Goal: Find specific page/section: Find specific page/section

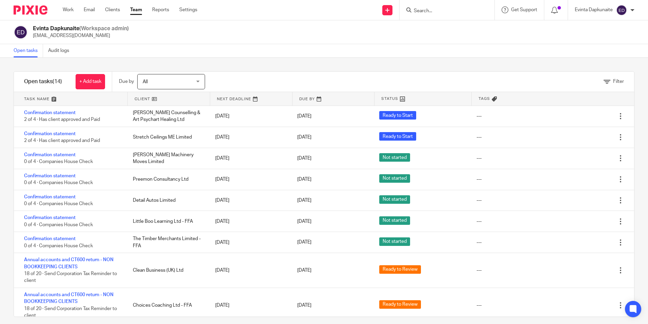
click at [427, 13] on input "Search" at bounding box center [443, 11] width 61 height 6
click at [428, 13] on input "Search" at bounding box center [443, 11] width 61 height 6
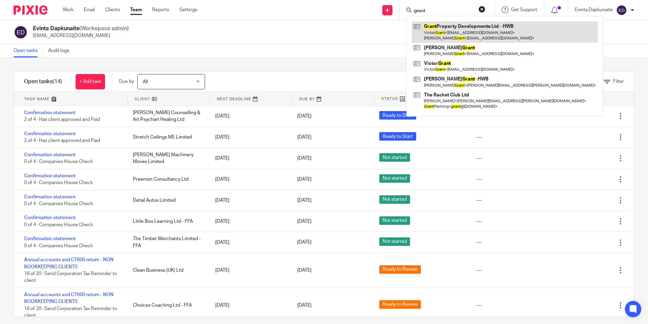
type input "grant"
click at [448, 25] on link at bounding box center [505, 31] width 186 height 21
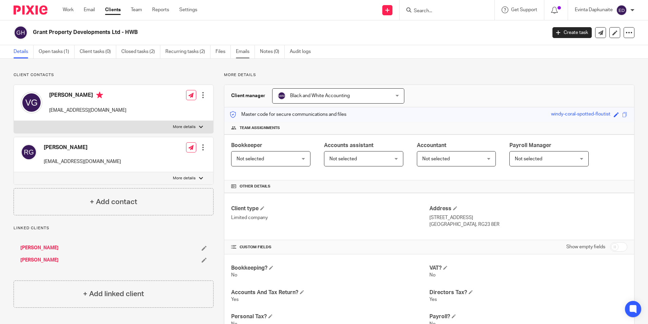
click at [242, 55] on link "Emails" at bounding box center [245, 51] width 19 height 13
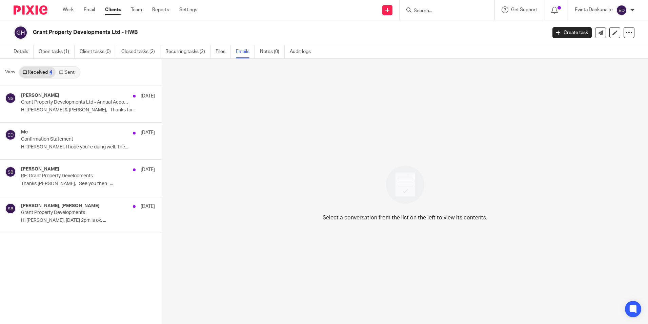
click at [70, 71] on link "Sent" at bounding box center [68, 72] width 24 height 11
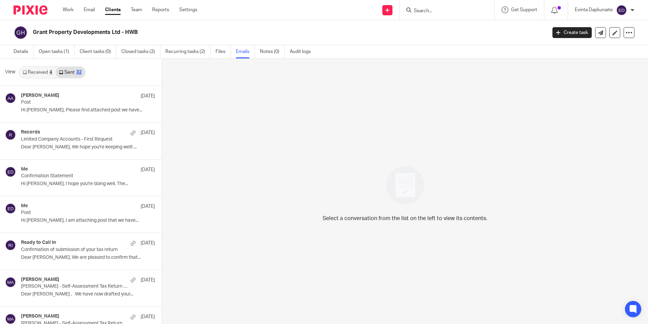
click at [45, 71] on link "Received 4" at bounding box center [37, 72] width 36 height 11
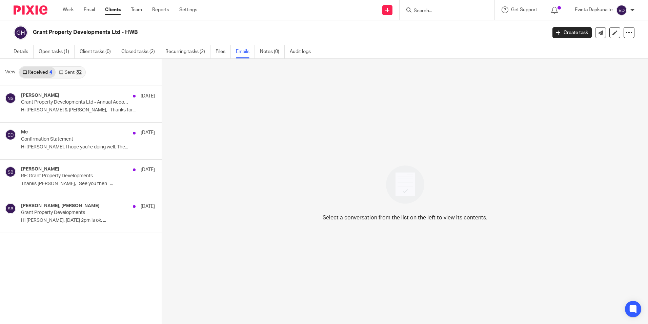
click at [66, 70] on link "Sent 32" at bounding box center [70, 72] width 29 height 11
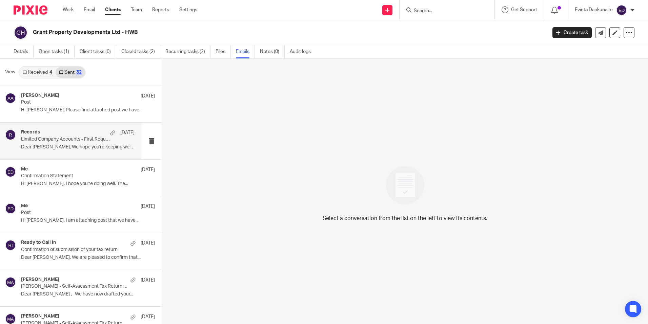
click at [57, 142] on div "Records 1 Jun Limited Company Accounts - First Request Dear Victor, We hope you…" at bounding box center [78, 140] width 114 height 23
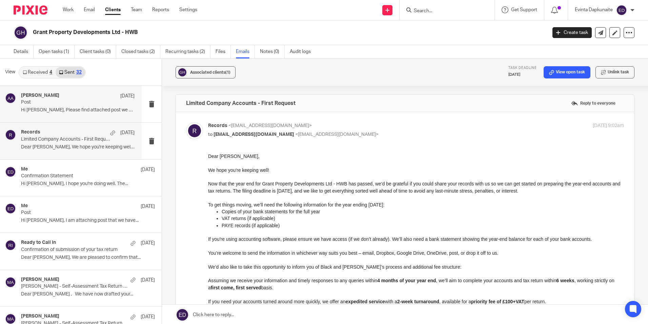
click at [80, 104] on p "Post" at bounding box center [66, 102] width 91 height 6
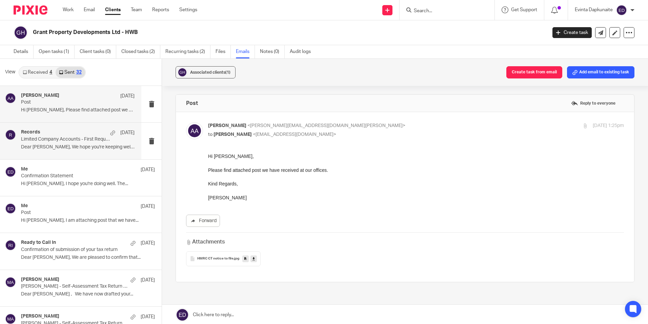
click at [61, 140] on p "Limited Company Accounts - First Request" at bounding box center [66, 139] width 91 height 6
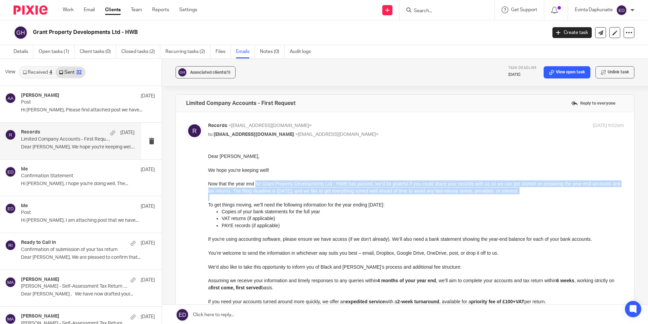
drag, startPoint x: 256, startPoint y: 187, endPoint x: 277, endPoint y: 195, distance: 22.5
click at [277, 195] on div "Dear Victor, We hope you're keeping well! Now that the year end for Grant Prope…" at bounding box center [416, 267] width 416 height 228
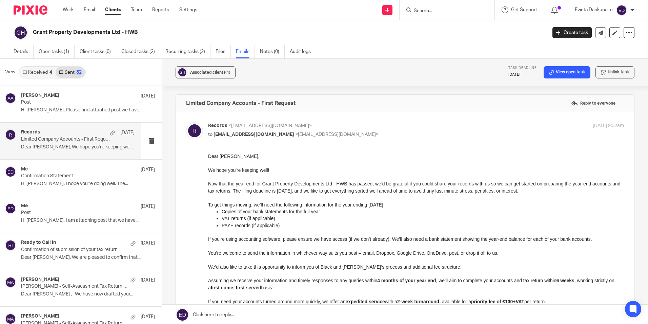
drag, startPoint x: 277, startPoint y: 195, endPoint x: 273, endPoint y: 208, distance: 13.3
click at [273, 208] on p "Copies of your bank statements for the full year" at bounding box center [423, 211] width 403 height 7
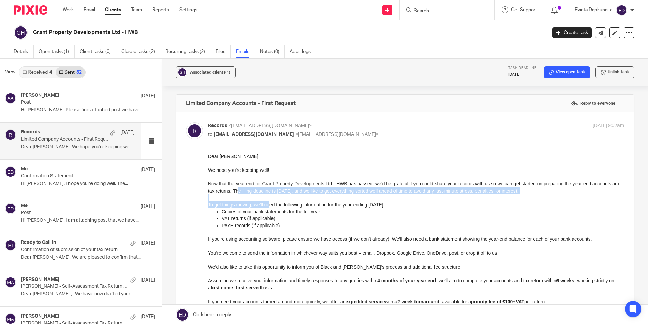
drag, startPoint x: 246, startPoint y: 190, endPoint x: 270, endPoint y: 203, distance: 27.5
click at [270, 203] on div "Dear Victor, We hope you're keeping well! Now that the year end for Grant Prope…" at bounding box center [416, 267] width 416 height 228
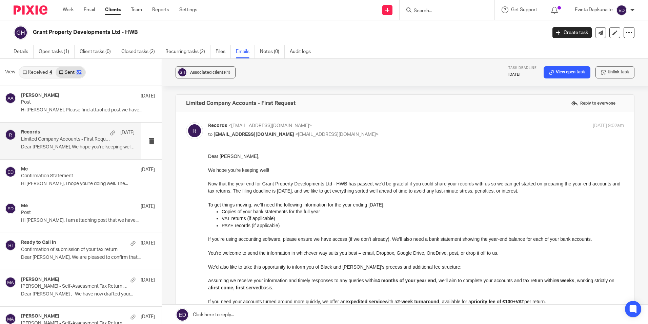
drag, startPoint x: 270, startPoint y: 203, endPoint x: 279, endPoint y: 217, distance: 16.9
click at [279, 217] on p "VAT returns (if applicable)" at bounding box center [423, 218] width 403 height 7
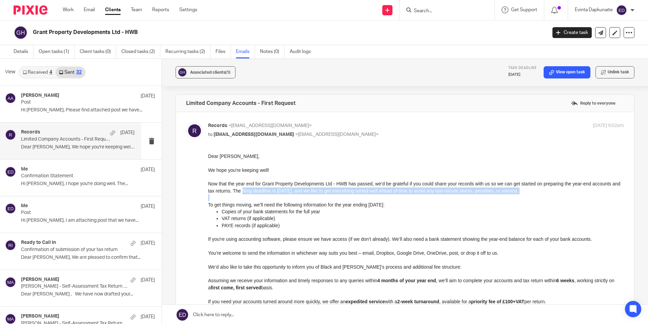
drag, startPoint x: 250, startPoint y: 190, endPoint x: 266, endPoint y: 198, distance: 17.6
click at [266, 198] on div "Dear Victor, We hope you're keeping well! Now that the year end for Grant Prope…" at bounding box center [416, 267] width 416 height 228
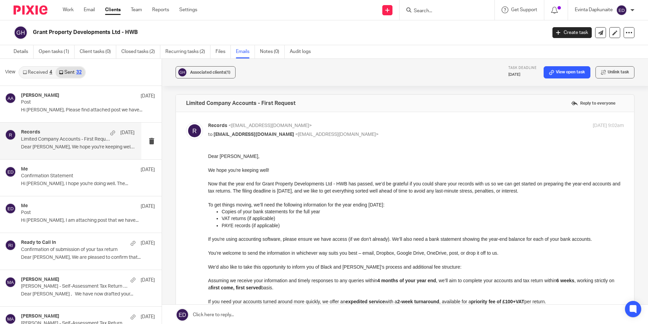
drag, startPoint x: 266, startPoint y: 198, endPoint x: 272, endPoint y: 220, distance: 22.9
click at [272, 220] on p "VAT returns (if applicable)" at bounding box center [423, 218] width 403 height 7
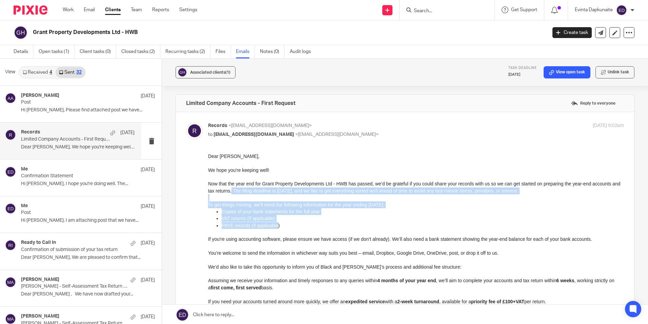
drag, startPoint x: 240, startPoint y: 190, endPoint x: 275, endPoint y: 225, distance: 49.9
click at [275, 225] on div "Dear Victor, We hope you're keeping well! Now that the year end for Grant Prope…" at bounding box center [416, 267] width 416 height 228
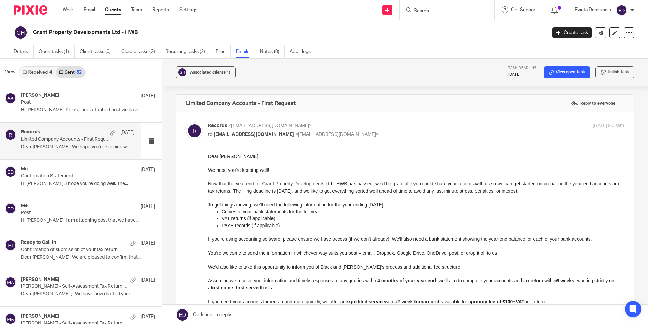
click at [291, 230] on p at bounding box center [416, 232] width 416 height 7
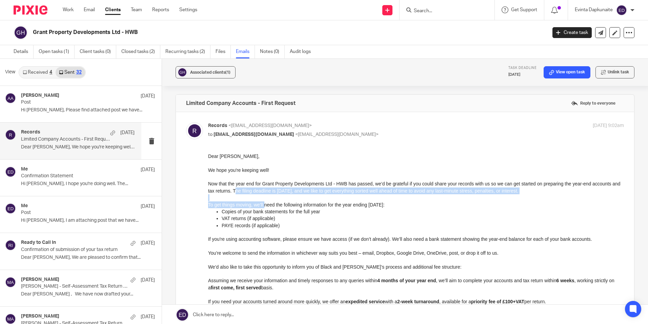
drag, startPoint x: 244, startPoint y: 190, endPoint x: 265, endPoint y: 208, distance: 26.9
click at [265, 208] on div "Dear Victor, We hope you're keeping well! Now that the year end for Grant Prope…" at bounding box center [416, 267] width 416 height 228
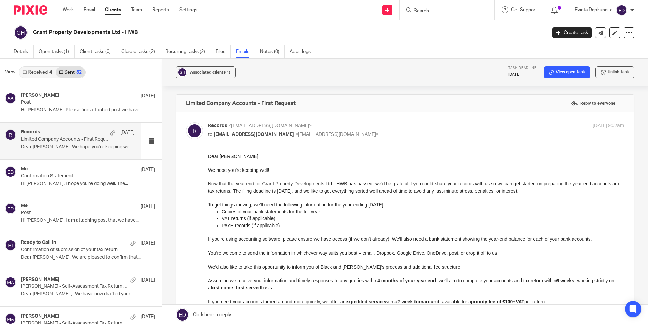
drag, startPoint x: 265, startPoint y: 208, endPoint x: 269, endPoint y: 230, distance: 22.5
click at [269, 230] on div "Dear Victor, We hope you're keeping well! Now that the year end for Grant Prope…" at bounding box center [416, 267] width 416 height 228
click at [24, 53] on link "Details" at bounding box center [24, 51] width 20 height 13
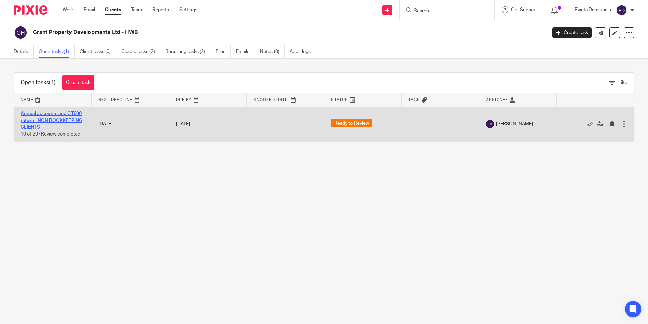
click at [65, 114] on link "Annual accounts and CT600 return - NON BOOKKEEPING CLIENTS" at bounding box center [52, 120] width 62 height 19
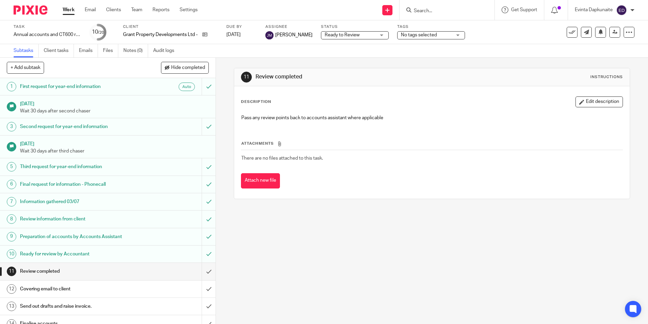
scroll to position [68, 0]
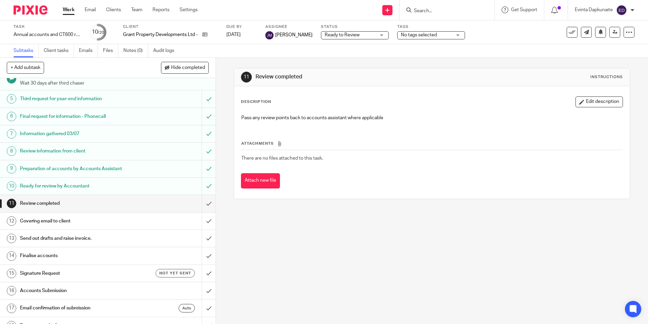
click at [61, 220] on h1 "Covering email to client" at bounding box center [78, 221] width 117 height 10
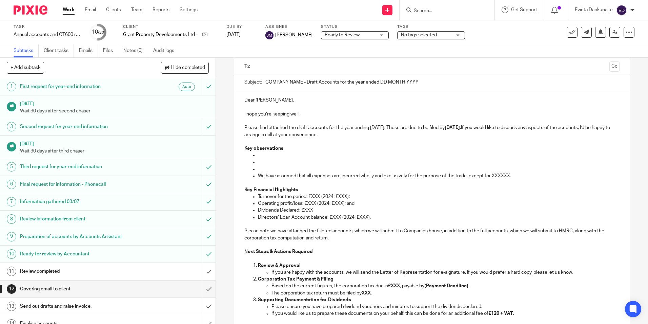
scroll to position [34, 0]
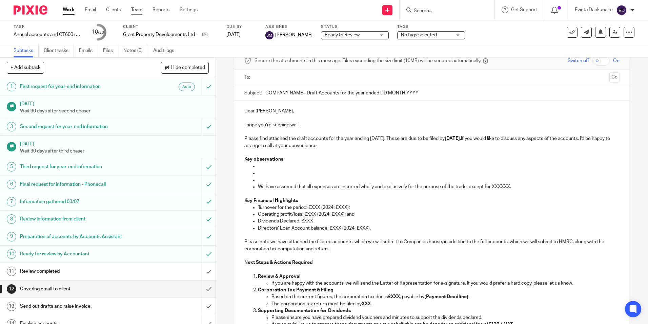
click at [135, 9] on link "Team" at bounding box center [136, 9] width 11 height 7
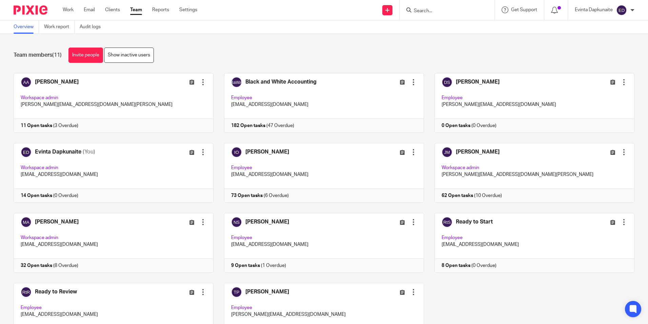
click at [548, 141] on div "Adam Abdulla Edit user Transfer Deactivate user Workspace admin adam@blackandwh…" at bounding box center [319, 212] width 632 height 279
click at [438, 10] on input "Search" at bounding box center [443, 11] width 61 height 6
type input "gam"
click at [440, 23] on link at bounding box center [454, 26] width 84 height 10
click at [441, 24] on link at bounding box center [454, 26] width 84 height 10
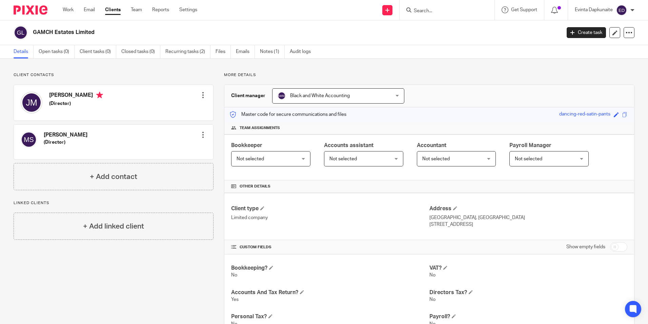
click at [444, 15] on div at bounding box center [447, 10] width 95 height 20
click at [434, 11] on input "Search" at bounding box center [443, 11] width 61 height 6
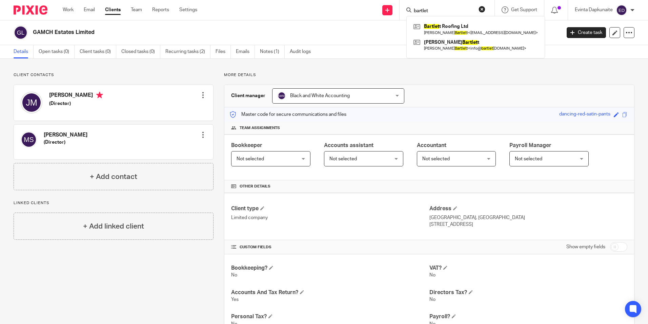
type input "bartlet"
drag, startPoint x: 345, startPoint y: 27, endPoint x: 340, endPoint y: 25, distance: 5.8
click at [345, 27] on div "GAMCH Estates Limited" at bounding box center [285, 32] width 543 height 14
